Goal: Task Accomplishment & Management: Manage account settings

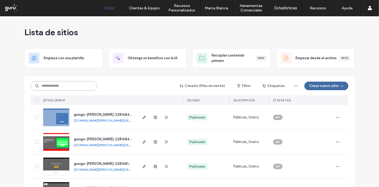
click at [76, 84] on input at bounding box center [64, 86] width 67 height 10
paste input "**********"
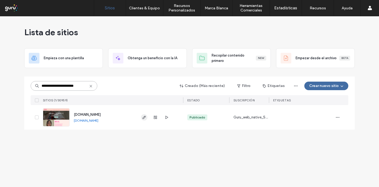
type input "**********"
click at [143, 117] on icon "button" at bounding box center [144, 117] width 4 height 4
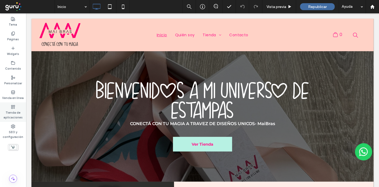
click at [12, 109] on label "Tienda de aplicaciones" at bounding box center [13, 114] width 26 height 11
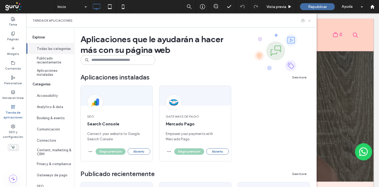
click at [316, 18] on div "Tienda de aplicaciones" at bounding box center [171, 20] width 291 height 14
click at [312, 19] on icon at bounding box center [310, 21] width 4 height 4
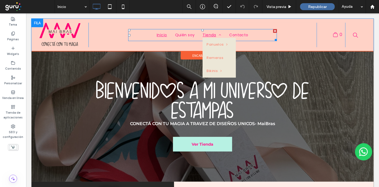
drag, startPoint x: 199, startPoint y: 31, endPoint x: 204, endPoint y: 36, distance: 7.4
click at [201, 31] on div at bounding box center [202, 30] width 2 height 2
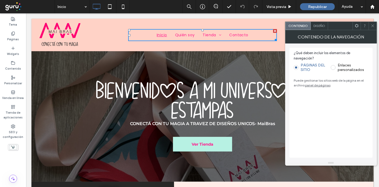
click at [342, 67] on label "Enlaces personalizados" at bounding box center [353, 67] width 30 height 9
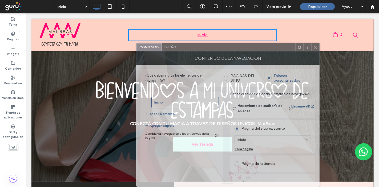
drag, startPoint x: 327, startPoint y: 30, endPoint x: 225, endPoint y: 61, distance: 106.7
click at [264, 77] on div "Contenido Diseño CONTENIDO DE LA NAVEGACIÓN ¿Qué deben incluir los elementos de…" at bounding box center [228, 115] width 184 height 144
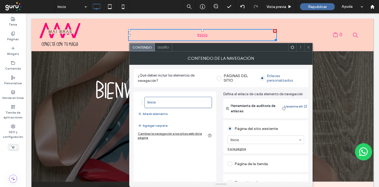
click at [228, 79] on label "PÁGINAS DEL SITIO" at bounding box center [240, 78] width 32 height 9
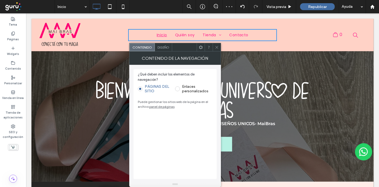
click at [217, 45] on icon at bounding box center [217, 47] width 4 height 4
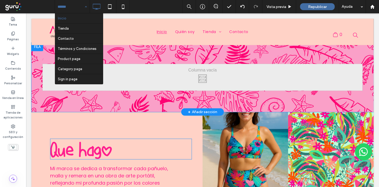
scroll to position [415, 0]
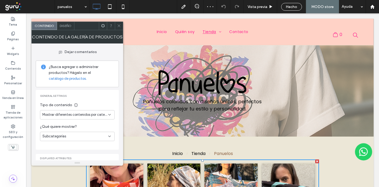
scroll to position [83, 0]
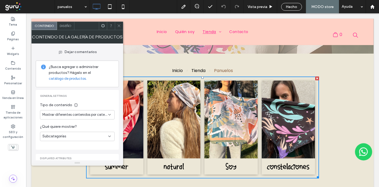
click at [70, 25] on span "Diseño" at bounding box center [66, 26] width 12 height 4
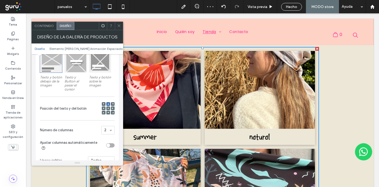
scroll to position [207, 0]
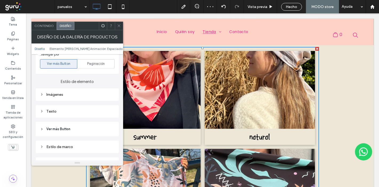
click at [66, 96] on div "Imágenes" at bounding box center [77, 94] width 83 height 13
click at [66, 93] on div "Imágenes" at bounding box center [77, 94] width 75 height 5
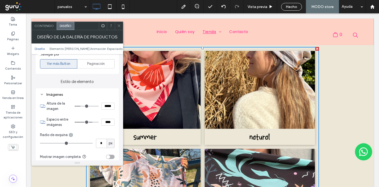
type input "***"
type input "*****"
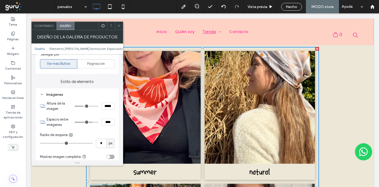
type input "***"
type input "*****"
type input "***"
type input "*****"
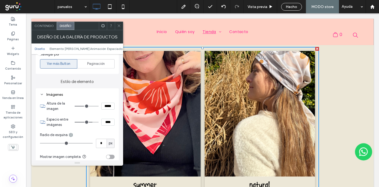
type input "***"
click at [85, 106] on input "range" at bounding box center [87, 106] width 24 height 1
drag, startPoint x: 120, startPoint y: 25, endPoint x: 180, endPoint y: 68, distance: 73.0
click at [120, 25] on icon at bounding box center [119, 26] width 4 height 4
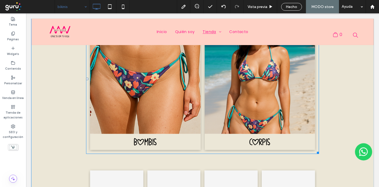
scroll to position [89, 0]
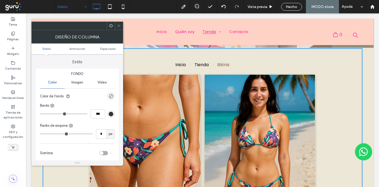
click at [118, 27] on icon at bounding box center [119, 26] width 4 height 4
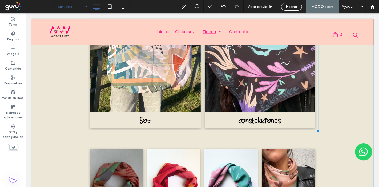
scroll to position [326, 0]
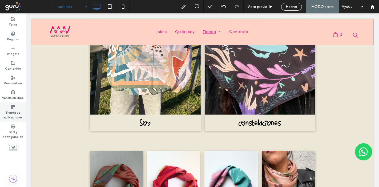
click at [13, 107] on icon at bounding box center [13, 107] width 4 height 4
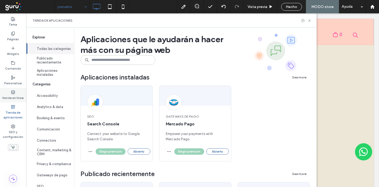
click at [13, 87] on div "Personalizar" at bounding box center [13, 80] width 26 height 15
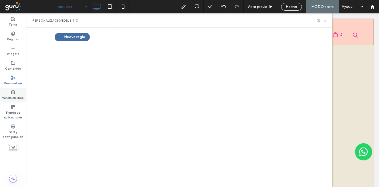
click at [15, 92] on div at bounding box center [189, 93] width 379 height 187
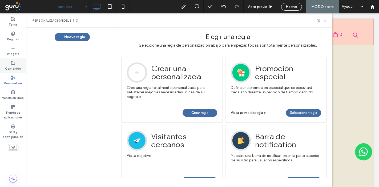
click at [17, 65] on div "Contenido" at bounding box center [13, 65] width 26 height 15
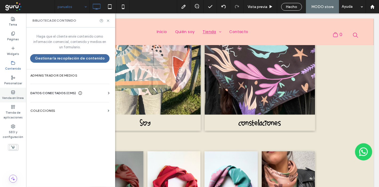
click at [13, 99] on label "Venda en línea" at bounding box center [13, 97] width 22 height 6
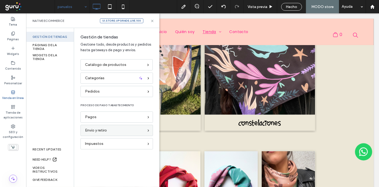
click at [120, 130] on div "Envío y retiro" at bounding box center [114, 131] width 59 height 6
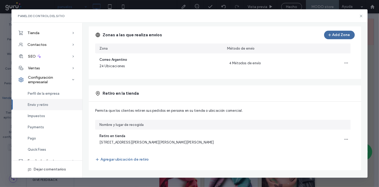
scroll to position [60, 0]
drag, startPoint x: 361, startPoint y: 16, endPoint x: 147, endPoint y: 62, distance: 219.0
click at [361, 16] on icon at bounding box center [361, 16] width 4 height 4
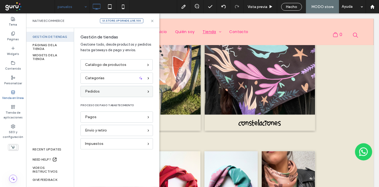
click at [98, 92] on span "Pedidos" at bounding box center [92, 92] width 15 height 6
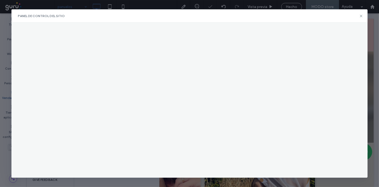
scroll to position [0, 0]
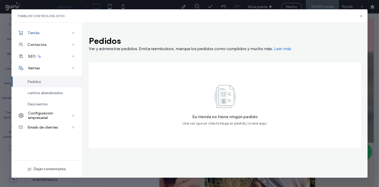
click at [35, 35] on span "Tienda" at bounding box center [33, 33] width 12 height 5
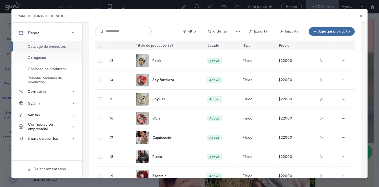
scroll to position [385, 0]
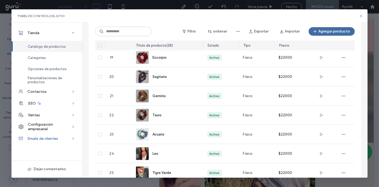
click at [51, 137] on span "Emails de clientes" at bounding box center [42, 138] width 31 height 5
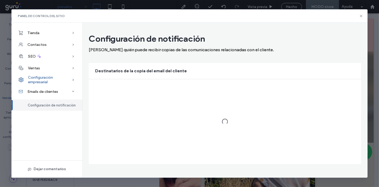
click at [43, 77] on span "Configuración empresarial" at bounding box center [50, 79] width 44 height 9
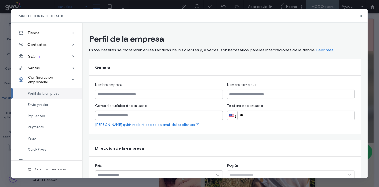
click at [169, 115] on input "email" at bounding box center [159, 115] width 128 height 9
click at [224, 133] on div "Nombre empresa Nombre completo Correo electrónico de contacto Elija quién recib…" at bounding box center [225, 105] width 273 height 58
click at [170, 112] on input "email" at bounding box center [159, 115] width 128 height 9
paste input "**********"
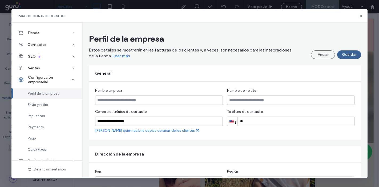
type input "**********"
click at [342, 55] on button "Guardar" at bounding box center [349, 54] width 24 height 9
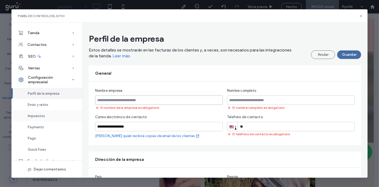
scroll to position [6, 0]
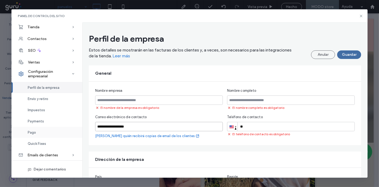
drag, startPoint x: 161, startPoint y: 127, endPoint x: 58, endPoint y: 126, distance: 103.3
click at [58, 126] on div "**********" at bounding box center [189, 100] width 357 height 155
click at [91, 119] on div "**********" at bounding box center [225, 113] width 273 height 63
click at [317, 53] on button "Anular" at bounding box center [323, 54] width 24 height 9
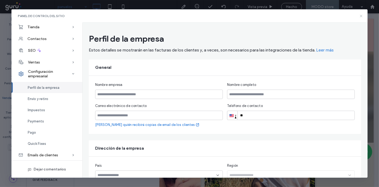
click at [362, 14] on icon at bounding box center [361, 16] width 4 height 4
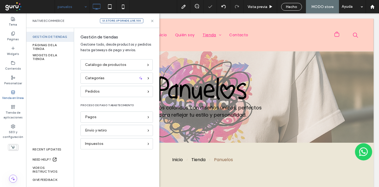
scroll to position [0, 0]
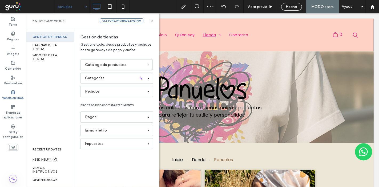
click at [13, 94] on label "Venda en línea" at bounding box center [13, 97] width 22 height 6
click at [110, 94] on div "Pedidos" at bounding box center [114, 92] width 59 height 6
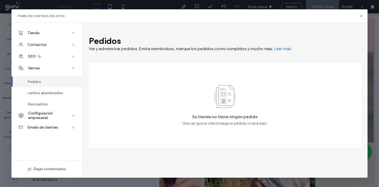
drag, startPoint x: 325, startPoint y: 37, endPoint x: 336, endPoint y: 69, distance: 33.2
drag, startPoint x: 336, startPoint y: 69, endPoint x: 362, endPoint y: 16, distance: 58.5
click at [362, 16] on icon at bounding box center [361, 16] width 4 height 4
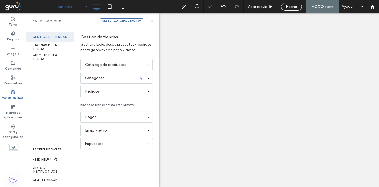
click at [153, 19] on icon at bounding box center [152, 21] width 4 height 4
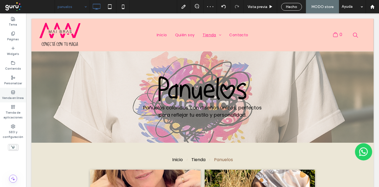
click at [13, 95] on label "Venda en línea" at bounding box center [13, 97] width 22 height 6
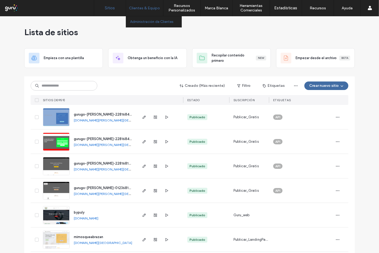
click at [153, 22] on label "Administración de Clientes" at bounding box center [151, 22] width 43 height 4
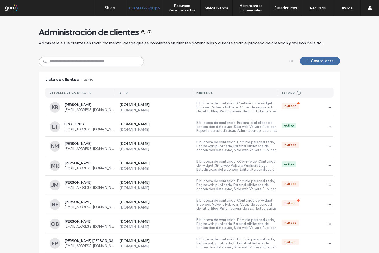
click at [74, 63] on input at bounding box center [91, 62] width 105 height 10
paste input "**********"
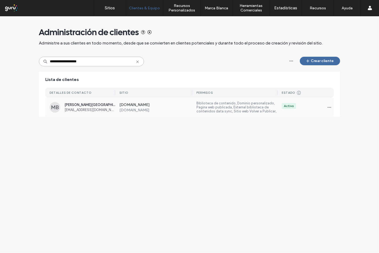
type input "**********"
click at [141, 110] on label "www.maibras.com" at bounding box center [156, 110] width 73 height 5
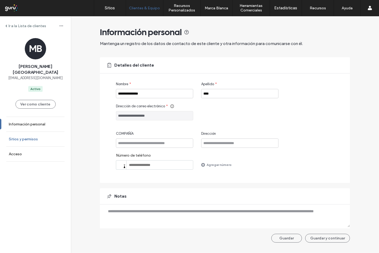
click at [27, 137] on label "Sitios y permisos" at bounding box center [23, 139] width 29 height 5
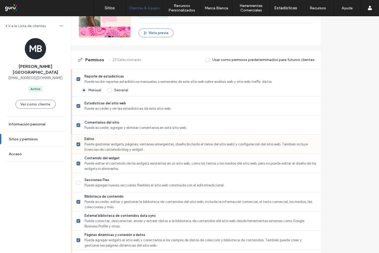
scroll to position [118, 0]
click at [99, 76] on label "Reporte de estadísticas Puede recibir reportes estadísticos mensuales o semanal…" at bounding box center [197, 79] width 240 height 11
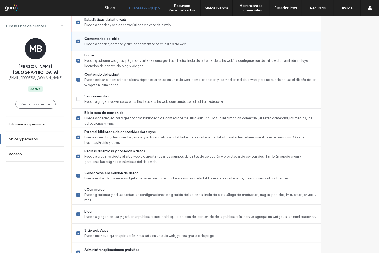
scroll to position [207, 0]
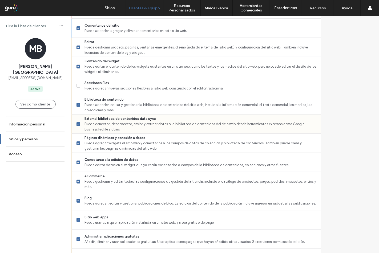
click at [95, 121] on div "External biblioteca de contenidos data sync Puede conectar, desconectar, enviar…" at bounding box center [196, 124] width 249 height 19
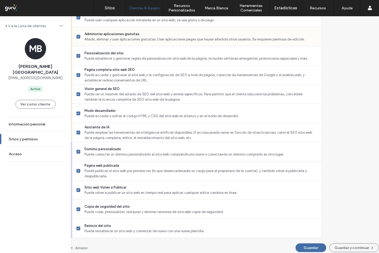
scroll to position [414, 0]
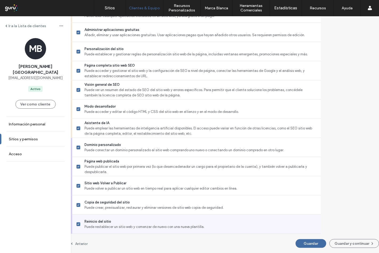
click at [110, 225] on span "Puede restablecer un sitio web y comenzar de nuevo con una nueva plantilla." at bounding box center [201, 227] width 232 height 5
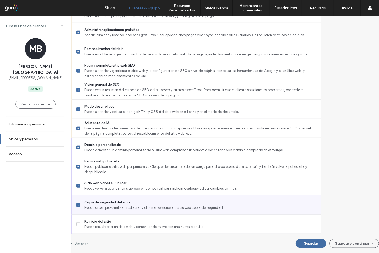
click at [107, 205] on span "Puede crear, previsualizar, restaurar y eliminar versiones de sitio web copia d…" at bounding box center [201, 207] width 232 height 5
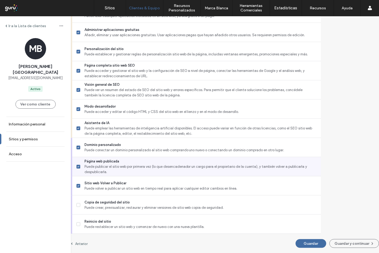
click at [110, 166] on span "Puede publicar el sitio web por primera vez (lo que desencadenador un cargo par…" at bounding box center [201, 169] width 232 height 11
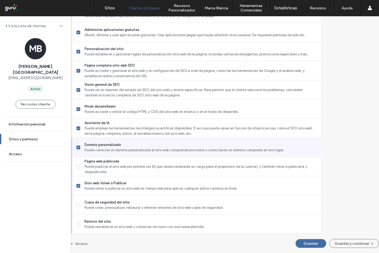
click at [119, 146] on span "Dominio personalizado" at bounding box center [201, 144] width 232 height 5
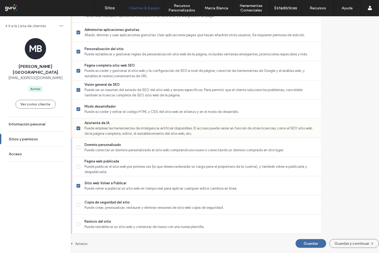
click at [124, 132] on span "Puede emplear las herramientas de inteligencia artificial disponibles. El acces…" at bounding box center [201, 131] width 232 height 11
click at [123, 108] on span "Modo desarrollador" at bounding box center [201, 106] width 232 height 5
click at [134, 68] on span "Puede acceder y gestionar el sitio web y la configuración de SEO a nivel de pág…" at bounding box center [201, 73] width 232 height 11
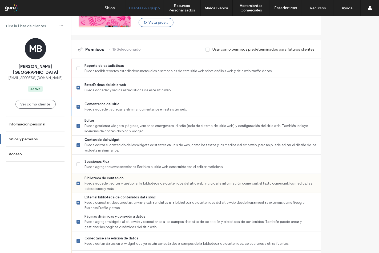
scroll to position [118, 0]
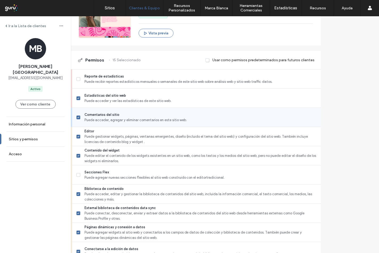
click at [149, 118] on span "Puede acceder, agregar y eliminar comentarios en este sitio web." at bounding box center [201, 120] width 232 height 5
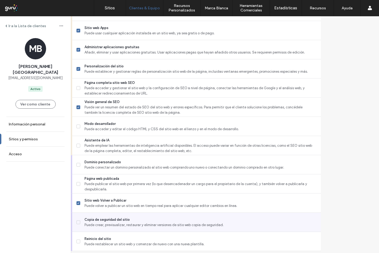
scroll to position [414, 0]
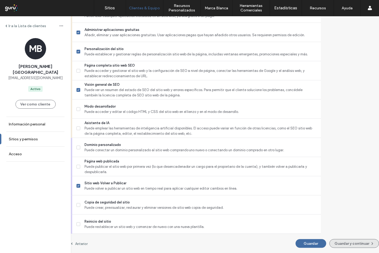
click at [330, 244] on button "Guardar y continuar" at bounding box center [355, 244] width 50 height 9
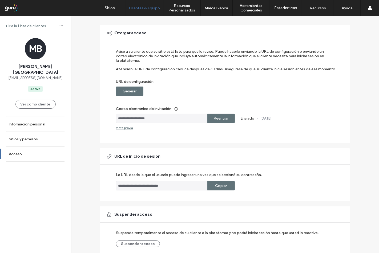
scroll to position [55, 0]
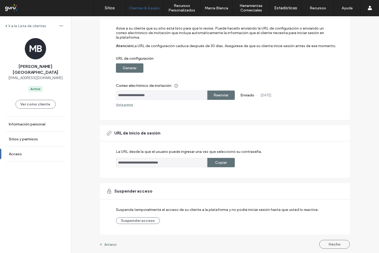
click at [327, 244] on button "Hecho" at bounding box center [335, 244] width 31 height 9
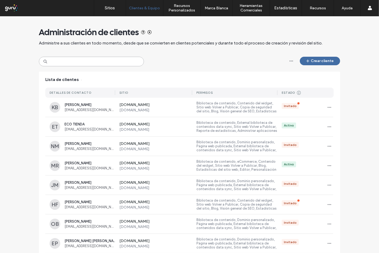
click at [93, 63] on input at bounding box center [91, 62] width 105 height 10
paste input "**********"
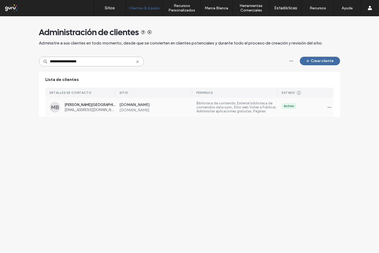
type input "**********"
click at [76, 105] on span "Maira Florencia Bras" at bounding box center [90, 105] width 51 height 4
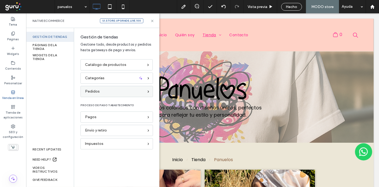
click at [107, 91] on div "Pedidos" at bounding box center [114, 92] width 59 height 6
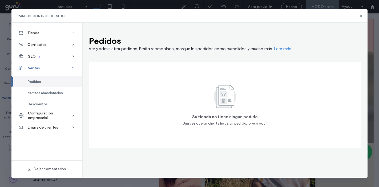
click at [47, 63] on div "Ventas" at bounding box center [46, 68] width 71 height 12
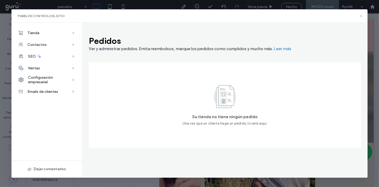
click at [364, 15] on div "Panel de control del sitio" at bounding box center [189, 15] width 357 height 13
click at [360, 15] on icon at bounding box center [361, 16] width 4 height 4
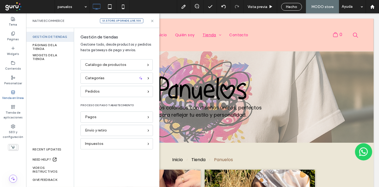
click at [11, 94] on icon at bounding box center [13, 92] width 4 height 4
click at [107, 115] on div "Pagos" at bounding box center [114, 117] width 59 height 6
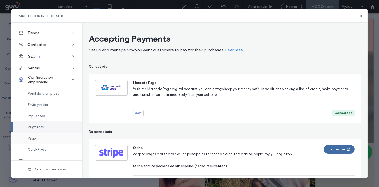
click at [46, 138] on div "Pago" at bounding box center [46, 138] width 71 height 11
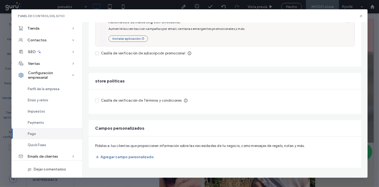
scroll to position [6, 0]
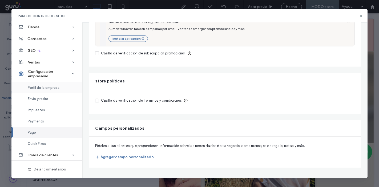
click at [41, 86] on span "Perfil de la empresa" at bounding box center [44, 88] width 32 height 4
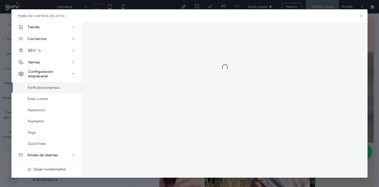
scroll to position [0, 0]
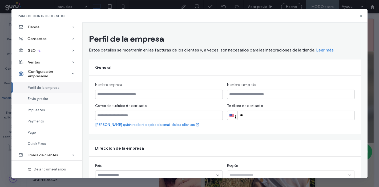
click at [40, 96] on div "Envío y retiro" at bounding box center [46, 98] width 71 height 11
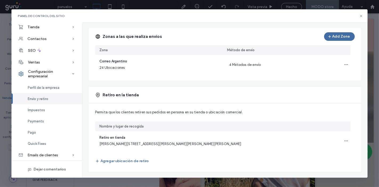
scroll to position [60, 0]
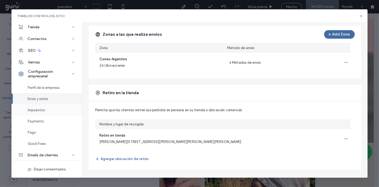
click at [45, 111] on div "Impuestos" at bounding box center [46, 109] width 71 height 11
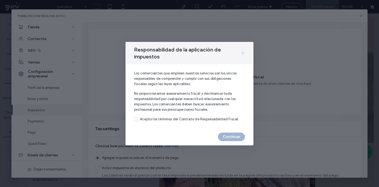
click at [244, 52] on icon at bounding box center [243, 53] width 4 height 4
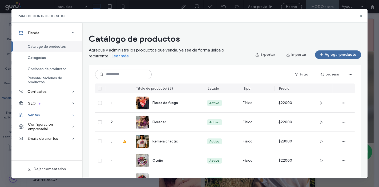
click at [69, 114] on div "Ventas" at bounding box center [46, 115] width 71 height 12
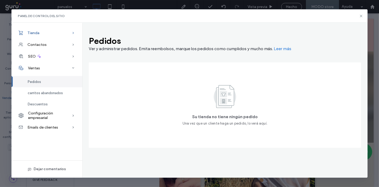
click at [72, 31] on icon at bounding box center [73, 32] width 5 height 5
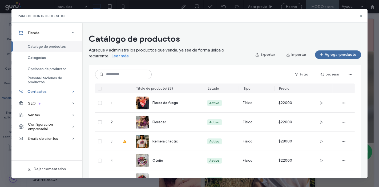
click at [73, 91] on use at bounding box center [73, 92] width 1 height 2
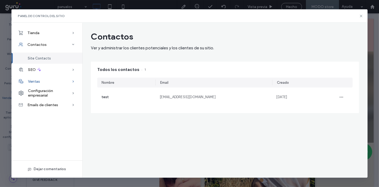
click at [71, 80] on icon at bounding box center [73, 81] width 5 height 5
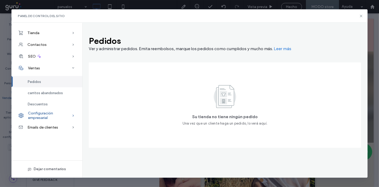
click at [71, 115] on icon at bounding box center [73, 115] width 5 height 5
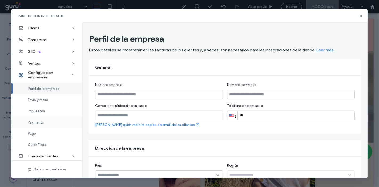
scroll to position [6, 0]
click at [46, 132] on div "Pago" at bounding box center [46, 132] width 71 height 11
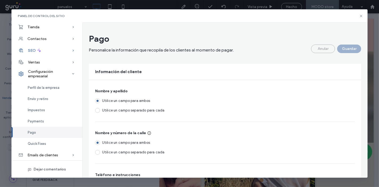
scroll to position [0, 0]
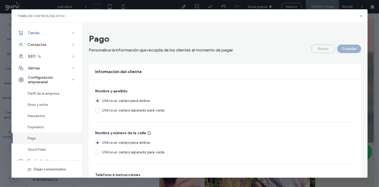
click at [43, 33] on div "Tienda" at bounding box center [46, 33] width 71 height 12
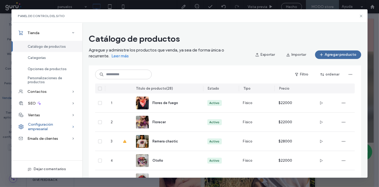
click at [43, 126] on span "Configuración empresarial" at bounding box center [50, 126] width 44 height 9
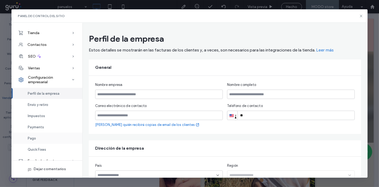
click at [38, 139] on div "Pago" at bounding box center [46, 138] width 71 height 11
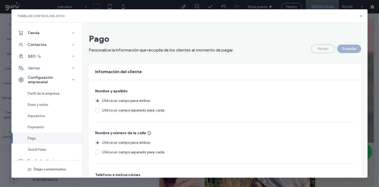
click at [71, 68] on icon at bounding box center [73, 67] width 5 height 5
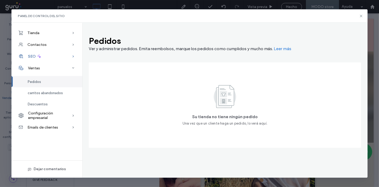
click at [72, 54] on icon at bounding box center [73, 56] width 5 height 5
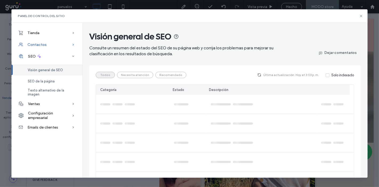
click at [72, 46] on icon at bounding box center [73, 44] width 5 height 5
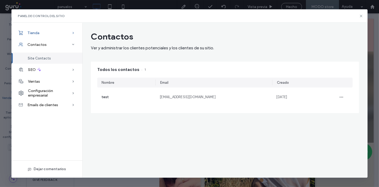
click at [39, 33] on span "Tienda" at bounding box center [33, 33] width 12 height 5
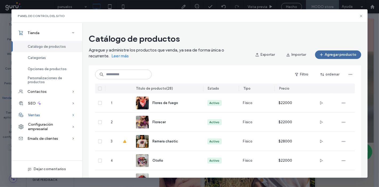
click at [38, 116] on span "Ventas" at bounding box center [34, 115] width 12 height 5
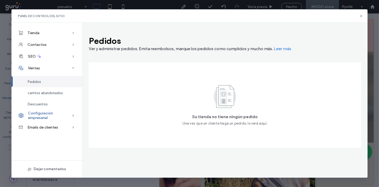
click at [42, 114] on span "Configuración empresarial" at bounding box center [50, 115] width 44 height 9
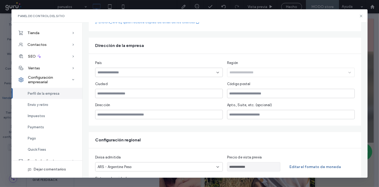
scroll to position [118, 0]
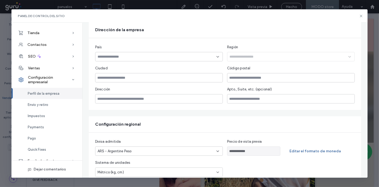
click at [135, 55] on input at bounding box center [157, 57] width 119 height 4
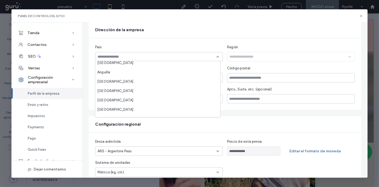
scroll to position [59, 0]
click at [110, 100] on span "[GEOGRAPHIC_DATA]" at bounding box center [115, 99] width 36 height 5
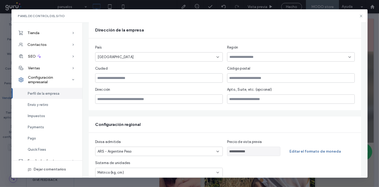
click at [257, 57] on input at bounding box center [289, 57] width 119 height 4
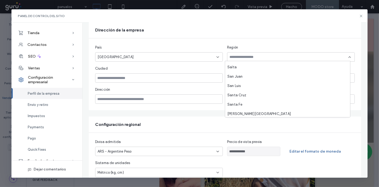
scroll to position [168, 0]
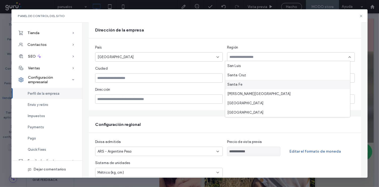
click at [241, 85] on span "Santa Fe" at bounding box center [235, 84] width 15 height 5
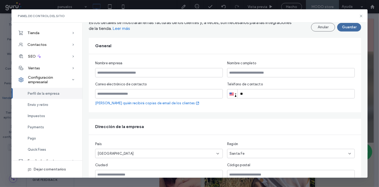
scroll to position [19, 0]
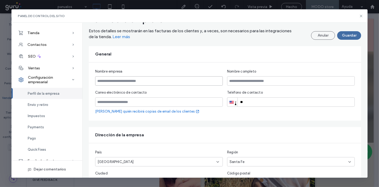
click at [134, 79] on input "text" at bounding box center [159, 80] width 128 height 9
click at [151, 102] on input "email" at bounding box center [159, 101] width 128 height 9
paste input "**********"
type input "**********"
click at [143, 78] on input "text" at bounding box center [159, 80] width 128 height 9
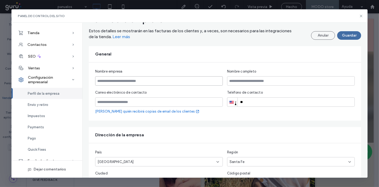
paste input "**********"
drag, startPoint x: 121, startPoint y: 81, endPoint x: 82, endPoint y: 76, distance: 39.4
click at [82, 76] on div "**********" at bounding box center [189, 100] width 357 height 155
click at [141, 80] on input "**********" at bounding box center [159, 80] width 128 height 9
type input "*******"
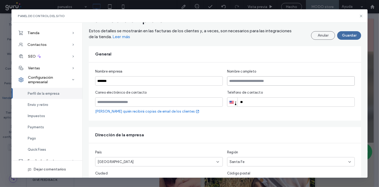
click at [245, 83] on input "text" at bounding box center [291, 80] width 128 height 9
click at [264, 81] on input "text" at bounding box center [291, 80] width 128 height 9
paste input "**********"
click at [228, 81] on input "**********" at bounding box center [291, 80] width 128 height 9
click at [235, 81] on input "**********" at bounding box center [291, 80] width 128 height 9
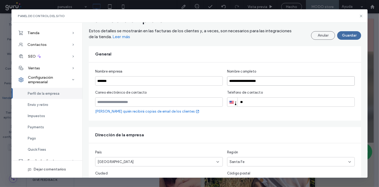
click at [244, 80] on input "**********" at bounding box center [291, 80] width 128 height 9
type input "**********"
click at [185, 102] on input "email" at bounding box center [159, 101] width 128 height 9
paste input "**********"
type input "**********"
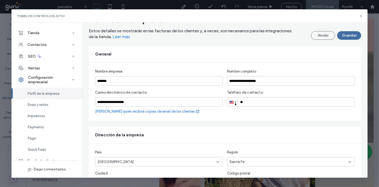
click at [255, 100] on input "**" at bounding box center [291, 101] width 128 height 9
click at [232, 102] on div at bounding box center [232, 102] width 4 height 3
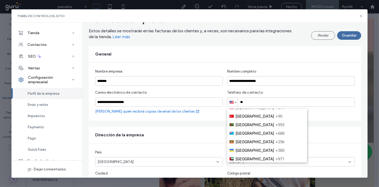
scroll to position [28, 0]
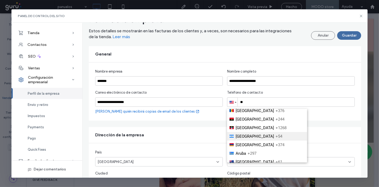
click at [259, 132] on li "[GEOGRAPHIC_DATA] +54" at bounding box center [267, 136] width 80 height 9
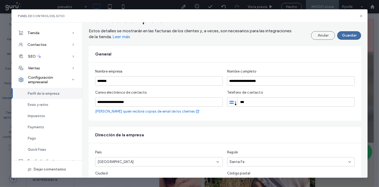
click at [294, 99] on input "***" at bounding box center [291, 101] width 128 height 9
paste input "**********"
drag, startPoint x: 250, startPoint y: 102, endPoint x: 247, endPoint y: 102, distance: 2.9
click at [247, 102] on input "**********" at bounding box center [291, 101] width 128 height 9
click at [246, 101] on input "**********" at bounding box center [291, 101] width 128 height 9
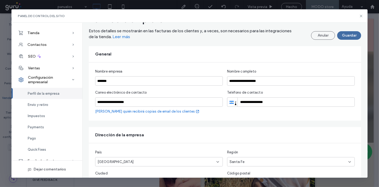
click at [277, 102] on input "**********" at bounding box center [291, 101] width 128 height 9
drag, startPoint x: 277, startPoint y: 102, endPoint x: 243, endPoint y: 100, distance: 34.3
click at [243, 100] on input "**********" at bounding box center [291, 101] width 128 height 9
click at [260, 102] on input "*******" at bounding box center [291, 101] width 128 height 9
paste input "**********"
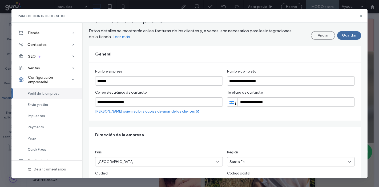
type input "**********"
click at [269, 115] on div "**********" at bounding box center [225, 91] width 273 height 58
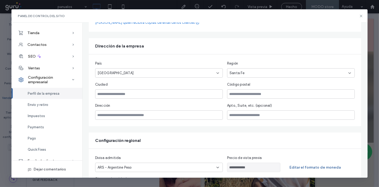
scroll to position [19, 0]
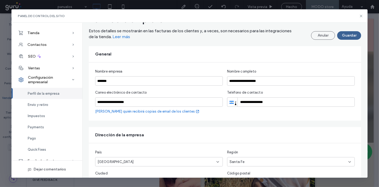
click at [346, 37] on button "Guardar" at bounding box center [349, 35] width 24 height 9
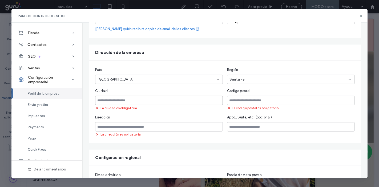
click at [135, 102] on input "text" at bounding box center [159, 100] width 128 height 9
click at [240, 99] on input "text" at bounding box center [291, 100] width 128 height 9
paste input "****"
type input "****"
click at [146, 102] on input "text" at bounding box center [159, 100] width 128 height 9
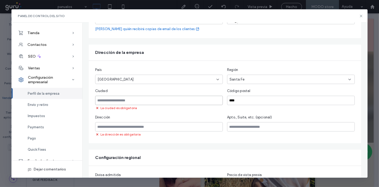
paste input "*****"
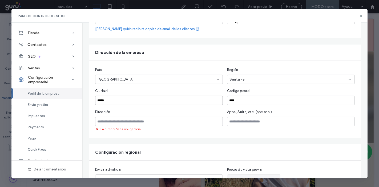
type input "*****"
click at [146, 121] on input "text" at bounding box center [159, 121] width 128 height 9
click at [153, 119] on input "text" at bounding box center [159, 121] width 128 height 9
paste input "**********"
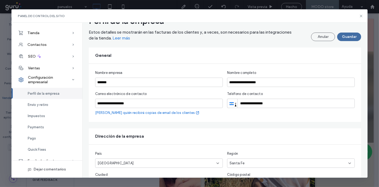
scroll to position [13, 0]
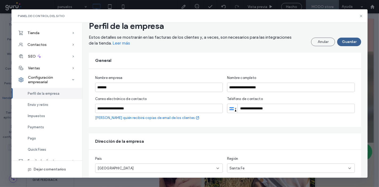
type input "**********"
click at [344, 43] on button "Guardar" at bounding box center [349, 42] width 24 height 9
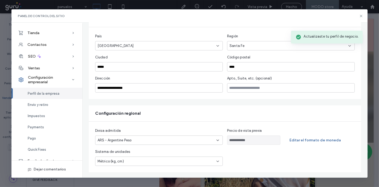
scroll to position [132, 0]
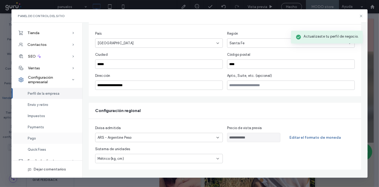
click at [29, 139] on span "Pago" at bounding box center [32, 138] width 8 height 4
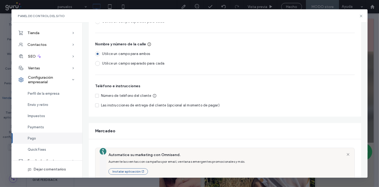
scroll to position [118, 0]
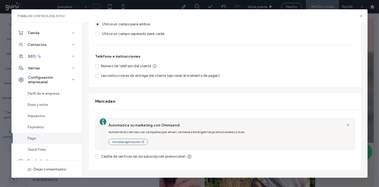
click at [96, 66] on icon at bounding box center [97, 66] width 2 height 2
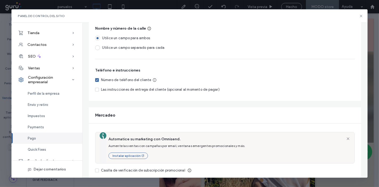
scroll to position [0, 0]
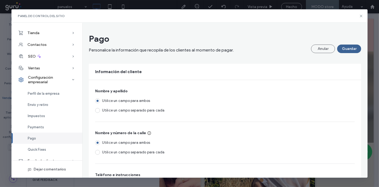
click at [351, 48] on button "Guardar" at bounding box center [349, 49] width 24 height 9
click at [32, 136] on div "Pago" at bounding box center [46, 138] width 71 height 11
click at [37, 125] on span "Payments" at bounding box center [36, 127] width 16 height 4
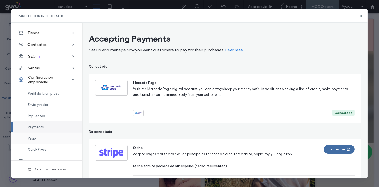
click at [33, 136] on span "Pago" at bounding box center [32, 138] width 8 height 4
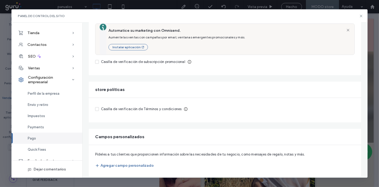
scroll to position [222, 0]
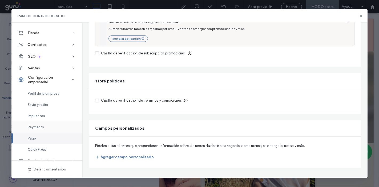
click at [42, 124] on div "Payments" at bounding box center [46, 126] width 71 height 11
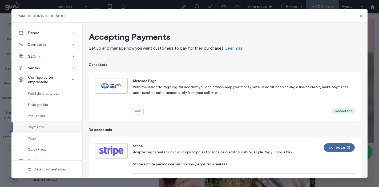
scroll to position [0, 0]
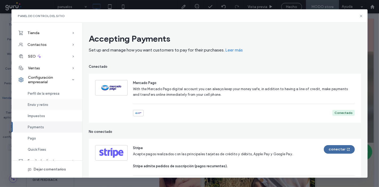
click at [32, 103] on span "Envío y retiro" at bounding box center [38, 105] width 21 height 4
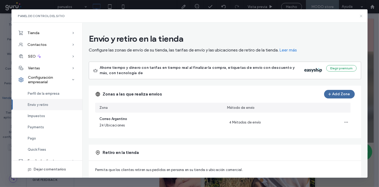
click at [363, 16] on icon at bounding box center [361, 16] width 4 height 4
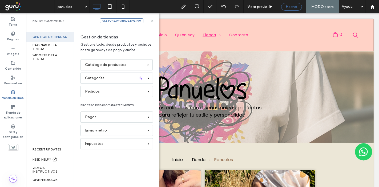
click at [292, 7] on span "Hecho" at bounding box center [291, 7] width 11 height 5
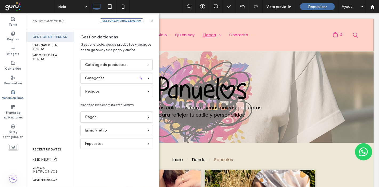
click at [321, 7] on div at bounding box center [189, 93] width 379 height 187
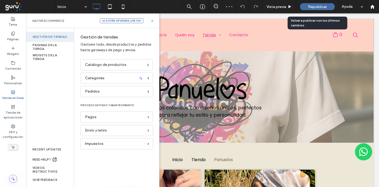
click at [312, 5] on span "Republicar" at bounding box center [317, 7] width 19 height 5
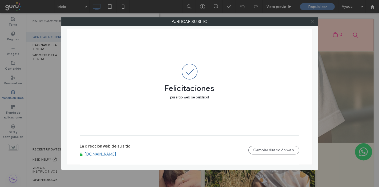
click at [313, 18] on span at bounding box center [313, 22] width 4 height 8
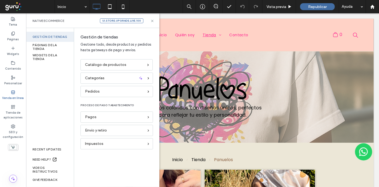
click at [12, 98] on label "Venda en línea" at bounding box center [13, 97] width 22 height 6
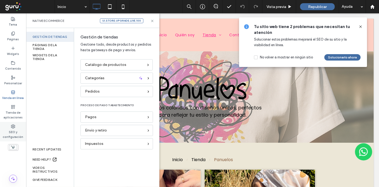
click at [16, 128] on div "SEO y configuración" at bounding box center [13, 131] width 26 height 19
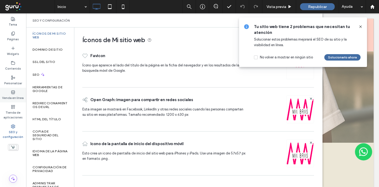
click at [15, 97] on label "Venda en línea" at bounding box center [13, 97] width 22 height 6
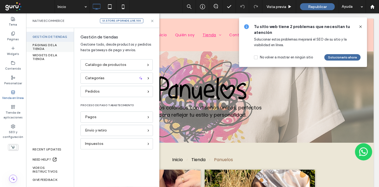
click at [48, 42] on div "PÁGINAS DE LA TIENDA" at bounding box center [50, 47] width 48 height 10
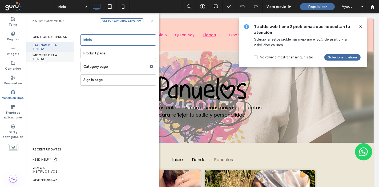
click at [49, 54] on div "WIDGETS DE LA TIENDA" at bounding box center [50, 57] width 48 height 10
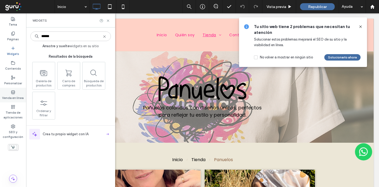
click at [14, 97] on label "Venda en línea" at bounding box center [13, 97] width 22 height 6
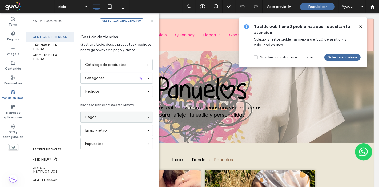
click at [96, 116] on div "Pagos" at bounding box center [114, 117] width 59 height 6
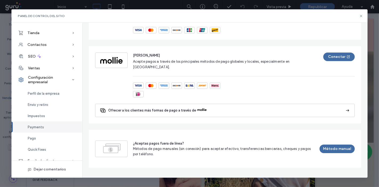
scroll to position [385, 0]
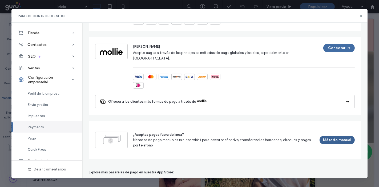
click at [330, 136] on button "Método manual" at bounding box center [337, 140] width 35 height 9
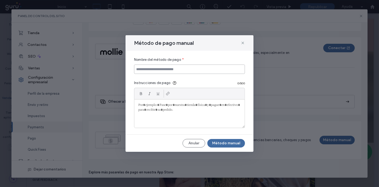
click at [169, 70] on input at bounding box center [189, 69] width 111 height 9
click at [205, 71] on input at bounding box center [189, 69] width 111 height 9
click at [202, 67] on input at bounding box center [189, 69] width 111 height 9
type input "*"
type input "**********"
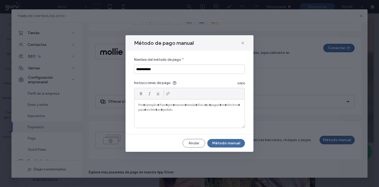
click at [155, 111] on div at bounding box center [189, 114] width 110 height 28
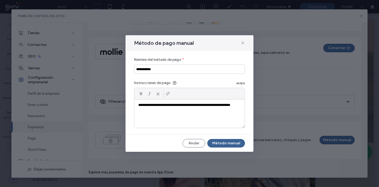
click at [231, 146] on button "Método manual" at bounding box center [227, 143] width 38 height 9
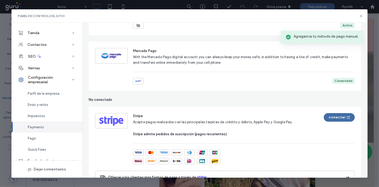
scroll to position [118, 0]
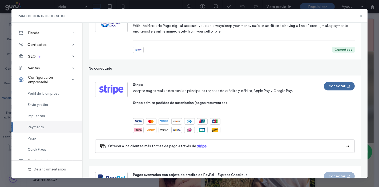
click at [361, 16] on use at bounding box center [361, 16] width 2 height 2
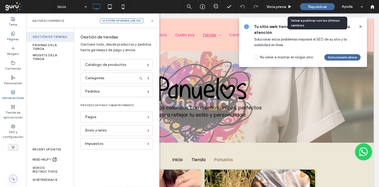
click at [322, 5] on span "Republicar" at bounding box center [317, 7] width 19 height 5
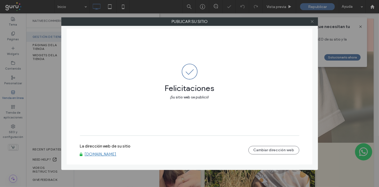
click at [313, 22] on icon at bounding box center [313, 21] width 4 height 4
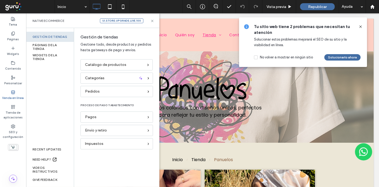
click at [45, 35] on div "Gestión de tiendas" at bounding box center [50, 37] width 48 height 10
click at [46, 44] on div "PÁGINAS DE LA TIENDA" at bounding box center [50, 47] width 48 height 10
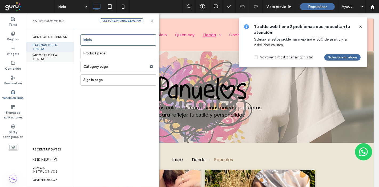
click at [42, 54] on div "WIDGETS DE LA TIENDA" at bounding box center [50, 57] width 48 height 10
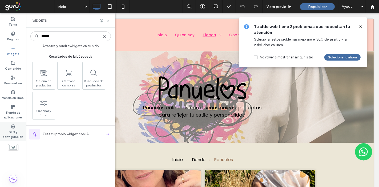
click at [9, 131] on label "SEO y configuración" at bounding box center [13, 134] width 26 height 11
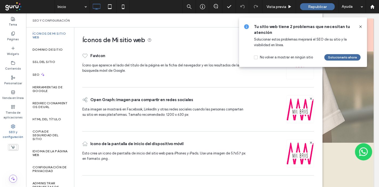
click at [360, 27] on icon at bounding box center [361, 27] width 4 height 4
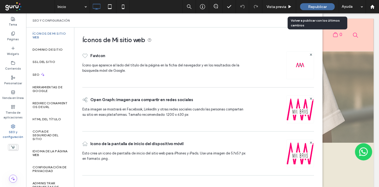
click at [315, 6] on span "Republicar" at bounding box center [317, 7] width 19 height 5
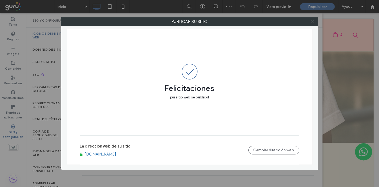
click at [311, 21] on icon at bounding box center [313, 21] width 4 height 4
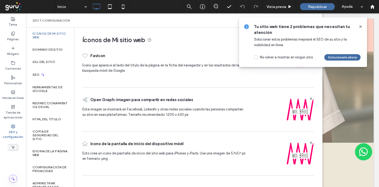
click at [361, 26] on use at bounding box center [361, 26] width 2 height 2
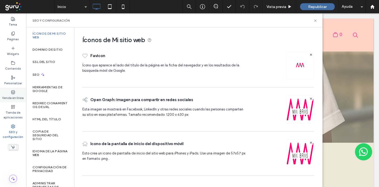
click at [13, 92] on icon at bounding box center [13, 92] width 4 height 4
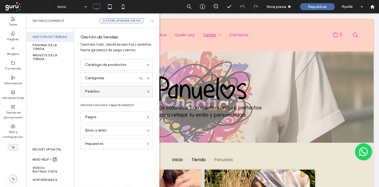
click at [105, 91] on div "Pedidos" at bounding box center [114, 92] width 59 height 6
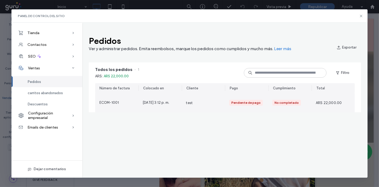
click at [247, 106] on div "Pendiente de pago" at bounding box center [246, 102] width 43 height 19
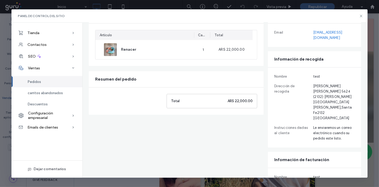
scroll to position [0, 0]
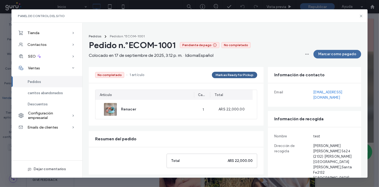
drag, startPoint x: 206, startPoint y: 70, endPoint x: 248, endPoint y: 77, distance: 43.0
click at [248, 77] on div "No completado • 1 artículo [PERSON_NAME] as Ready for Pickup" at bounding box center [176, 75] width 175 height 16
drag, startPoint x: 259, startPoint y: 76, endPoint x: 206, endPoint y: 67, distance: 54.1
click at [206, 67] on div "No completado • 1 artículo [PERSON_NAME] as Ready for Pickup Artículo Cant. Tot…" at bounding box center [225, 181] width 273 height 229
drag, startPoint x: 207, startPoint y: 67, endPoint x: 253, endPoint y: 82, distance: 48.0
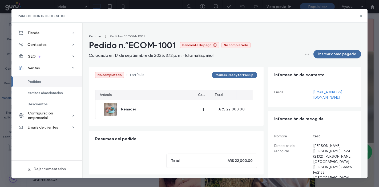
click at [253, 82] on div "No completado • 1 artículo [PERSON_NAME] as Ready for Pickup" at bounding box center [176, 75] width 175 height 16
click at [360, 14] on icon at bounding box center [361, 16] width 4 height 4
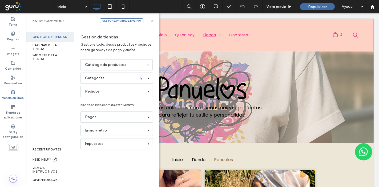
click at [11, 93] on use at bounding box center [12, 91] width 3 height 3
click at [114, 92] on div "Pedidos" at bounding box center [114, 92] width 59 height 6
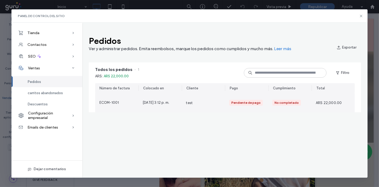
click at [213, 104] on div "test" at bounding box center [203, 102] width 43 height 19
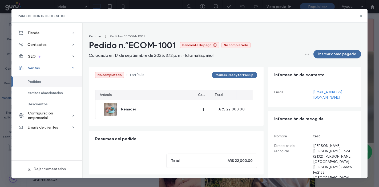
drag, startPoint x: 98, startPoint y: 36, endPoint x: 63, endPoint y: 71, distance: 49.2
click at [98, 36] on span "Pedidos" at bounding box center [95, 36] width 13 height 4
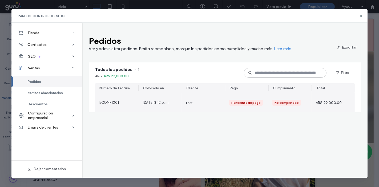
click at [112, 102] on span "ECOM-1001" at bounding box center [110, 102] width 20 height 5
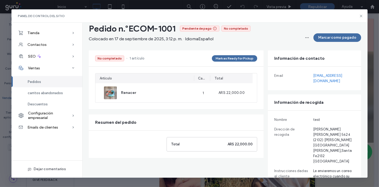
scroll to position [30, 0]
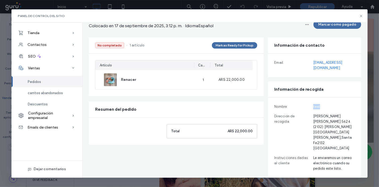
drag, startPoint x: 303, startPoint y: 102, endPoint x: 318, endPoint y: 100, distance: 14.8
click at [318, 104] on div "Nombre test" at bounding box center [315, 106] width 81 height 5
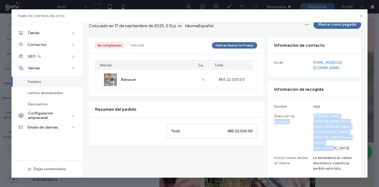
drag, startPoint x: 307, startPoint y: 112, endPoint x: 350, endPoint y: 127, distance: 45.7
click at [350, 127] on div "Dirección de recogida [PERSON_NAME][STREET_ADDRESS][PERSON_NAME][PERSON_NAME]" at bounding box center [315, 132] width 81 height 37
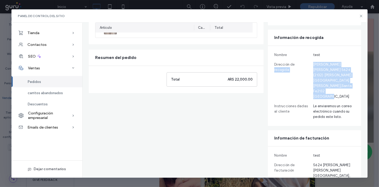
scroll to position [86, 0]
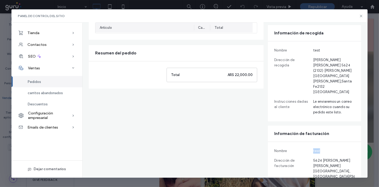
drag, startPoint x: 307, startPoint y: 126, endPoint x: 321, endPoint y: 129, distance: 14.4
click at [321, 142] on div "Nombre test Dirección de facturación 5624 [PERSON_NAME][GEOGRAPHIC_DATA] , Form…" at bounding box center [314, 176] width 93 height 68
drag, startPoint x: 307, startPoint y: 139, endPoint x: 338, endPoint y: 150, distance: 32.3
click at [338, 158] on div "Dirección de facturación [STREET_ADDRESS][PERSON_NAME]" at bounding box center [315, 171] width 81 height 27
drag, startPoint x: 328, startPoint y: 170, endPoint x: 335, endPoint y: 171, distance: 7.1
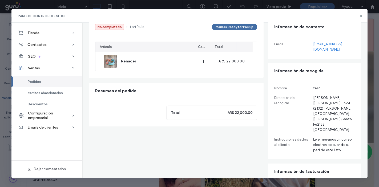
scroll to position [27, 0]
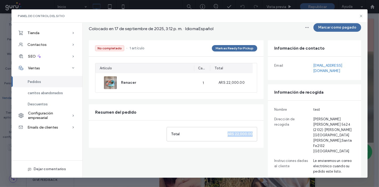
drag, startPoint x: 224, startPoint y: 132, endPoint x: 252, endPoint y: 138, distance: 29.1
click at [252, 138] on div "Total ARS 22,000.00" at bounding box center [212, 134] width 91 height 14
click at [52, 115] on span "Configuración empresarial" at bounding box center [50, 115] width 44 height 9
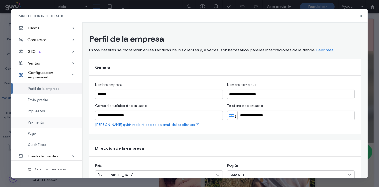
scroll to position [6, 0]
click at [36, 98] on span "Envío y retiro" at bounding box center [38, 99] width 21 height 4
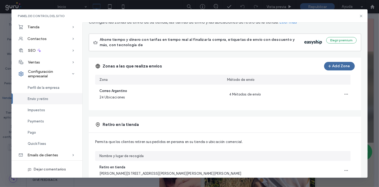
scroll to position [0, 0]
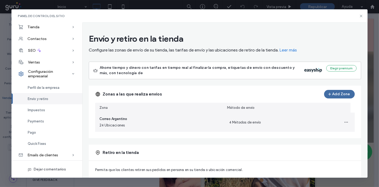
click at [325, 123] on div "4 Métodos de envío" at bounding box center [289, 122] width 121 height 9
click at [344, 119] on span "button" at bounding box center [346, 122] width 9 height 9
click at [190, 125] on div "Correo Argentino 24 Ubicaciones" at bounding box center [160, 122] width 130 height 19
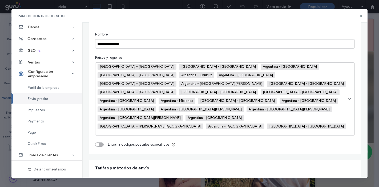
scroll to position [23, 0]
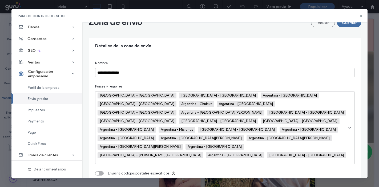
click at [134, 160] on input at bounding box center [116, 162] width 37 height 4
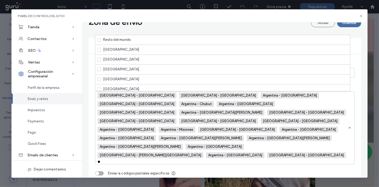
type input "*"
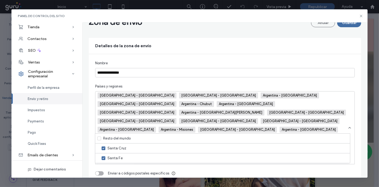
type input "*****"
click at [137, 157] on div "Santa Fe" at bounding box center [222, 158] width 255 height 10
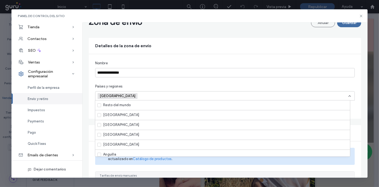
click at [89, 127] on div "Tarifas y métodos de envío" at bounding box center [225, 133] width 273 height 16
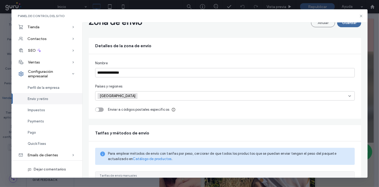
scroll to position [0, 0]
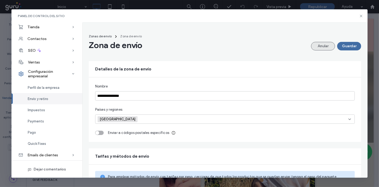
click at [317, 45] on button "Anular" at bounding box center [323, 46] width 24 height 9
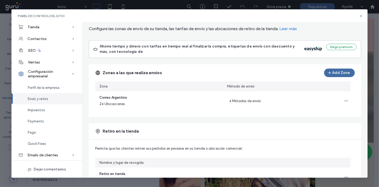
scroll to position [59, 0]
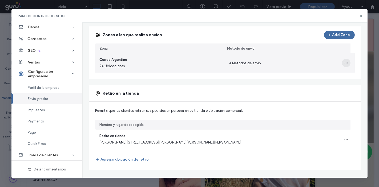
click at [344, 61] on icon "button" at bounding box center [346, 63] width 4 height 4
click at [329, 80] on div "Editar zona de envío" at bounding box center [320, 76] width 51 height 10
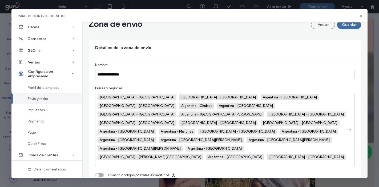
scroll to position [0, 0]
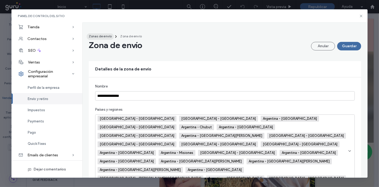
click at [101, 38] on div "Zonas de envío" at bounding box center [100, 36] width 23 height 5
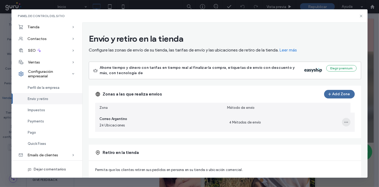
click at [344, 123] on icon "button" at bounding box center [346, 122] width 4 height 4
click at [335, 134] on span "Editar zona de envío" at bounding box center [322, 135] width 33 height 5
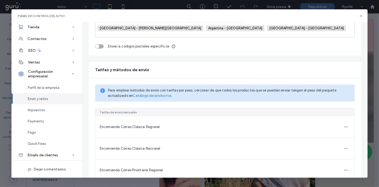
scroll to position [142, 0]
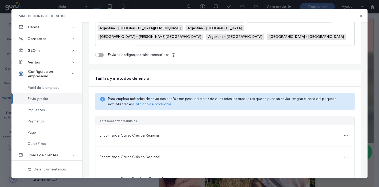
click at [147, 133] on span "Encomienda Correo Clásica Regional" at bounding box center [130, 135] width 60 height 4
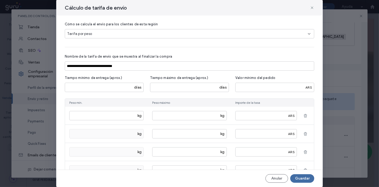
scroll to position [0, 0]
click at [312, 9] on icon at bounding box center [312, 8] width 4 height 4
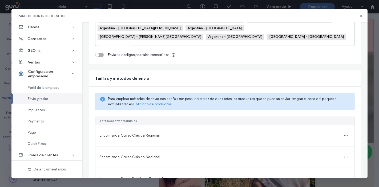
click at [275, 17] on div "Panel de control del sitio" at bounding box center [189, 15] width 357 height 13
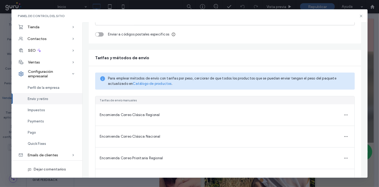
scroll to position [171, 0]
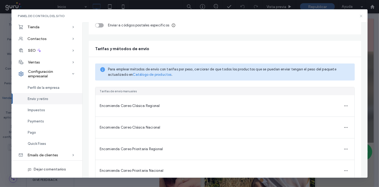
click at [361, 17] on icon at bounding box center [361, 16] width 4 height 4
